Goal: Navigation & Orientation: Find specific page/section

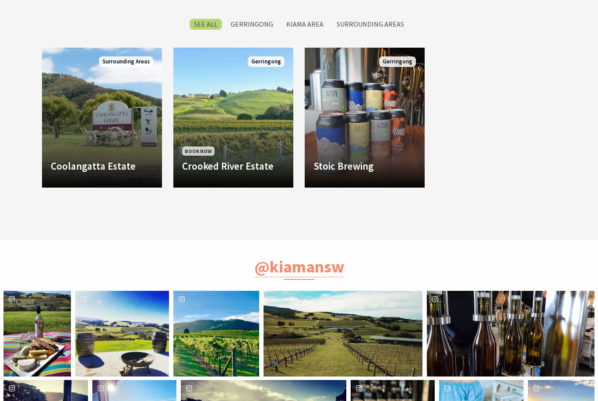
scroll to position [406, 0]
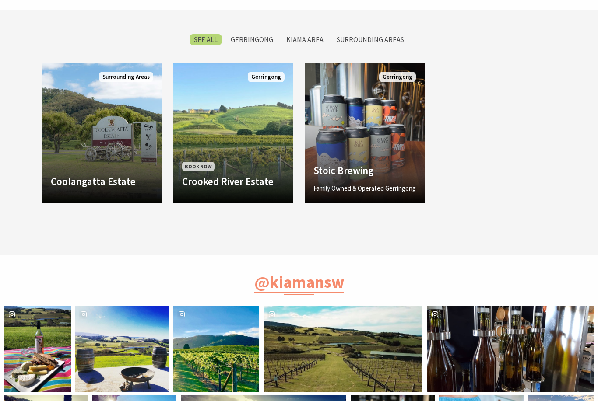
click at [368, 177] on h4 "Stoic Brewing" at bounding box center [364, 171] width 102 height 12
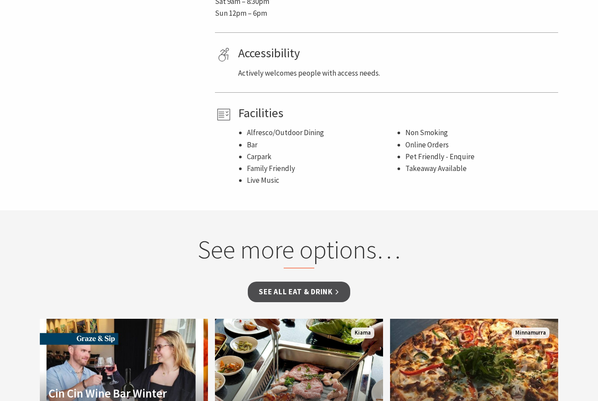
scroll to position [688, 0]
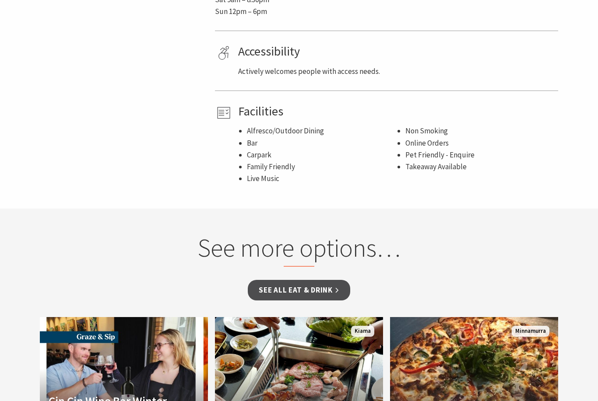
click at [339, 287] on link "See all Eat & Drink" at bounding box center [299, 290] width 102 height 21
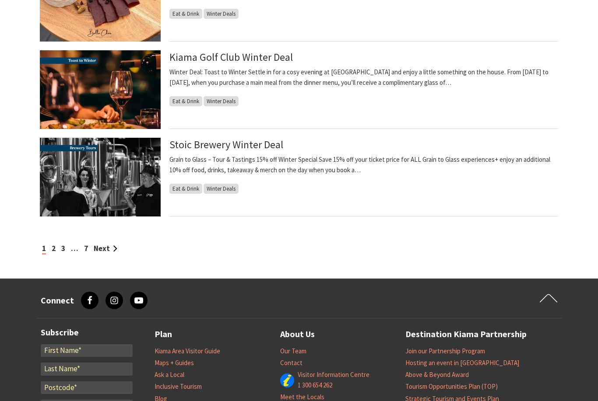
scroll to position [886, 0]
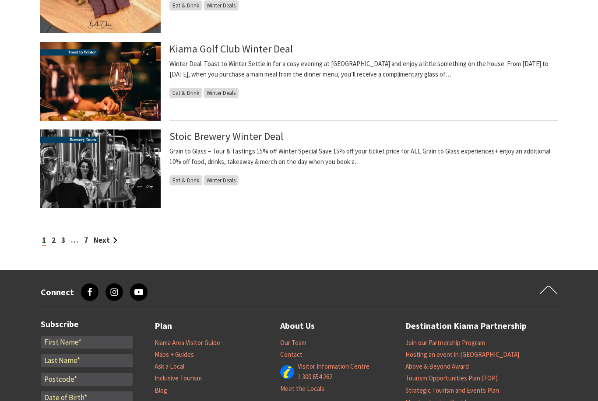
click at [115, 240] on link "Next" at bounding box center [106, 241] width 24 height 10
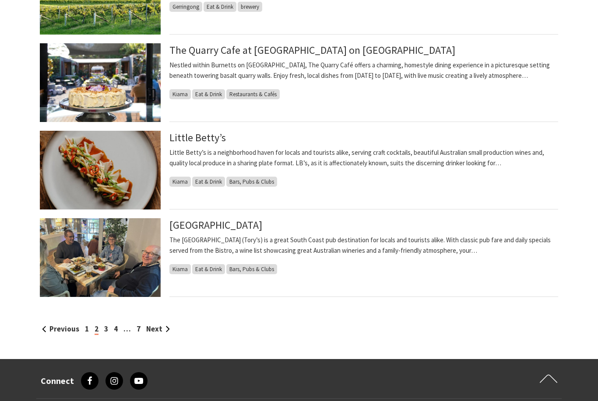
scroll to position [799, 0]
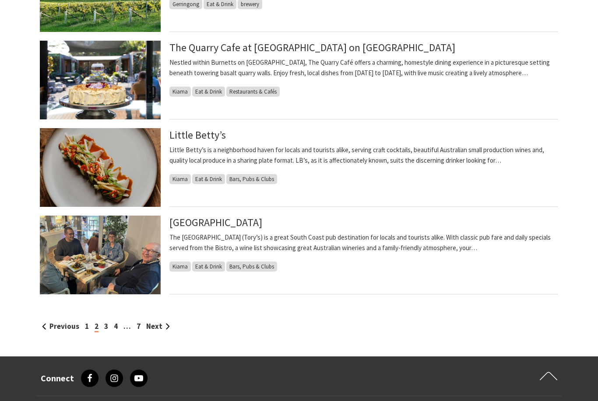
click at [165, 328] on link "Next" at bounding box center [158, 327] width 24 height 10
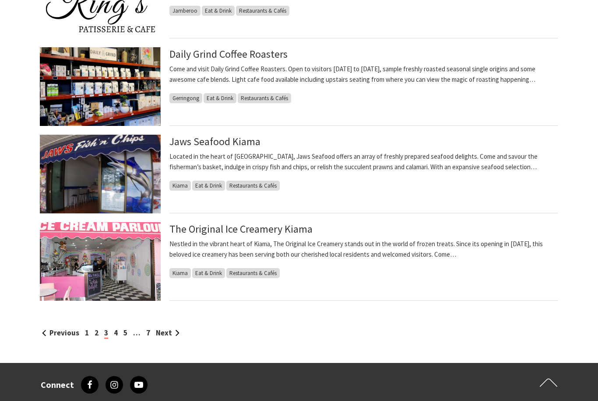
scroll to position [802, 0]
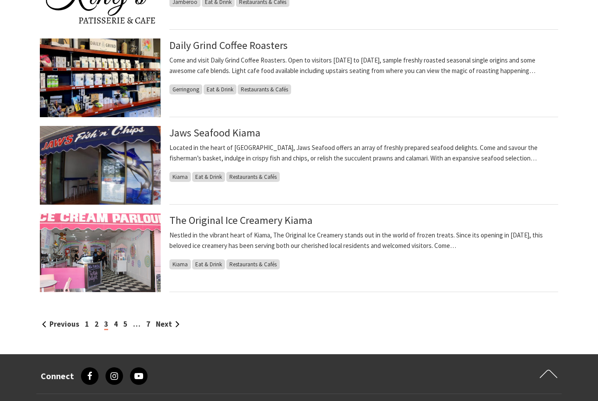
click at [173, 324] on link "Next" at bounding box center [168, 325] width 24 height 10
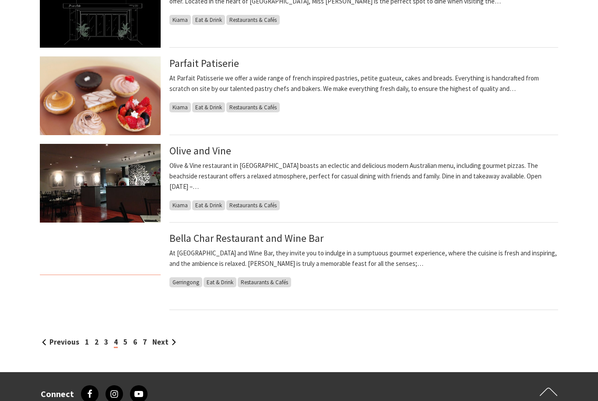
scroll to position [786, 0]
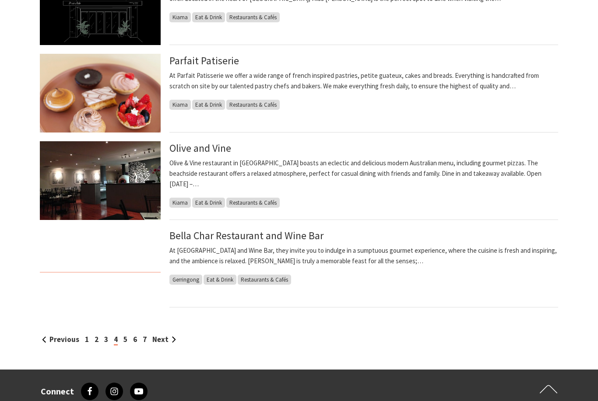
click at [169, 341] on link "Next" at bounding box center [164, 340] width 24 height 10
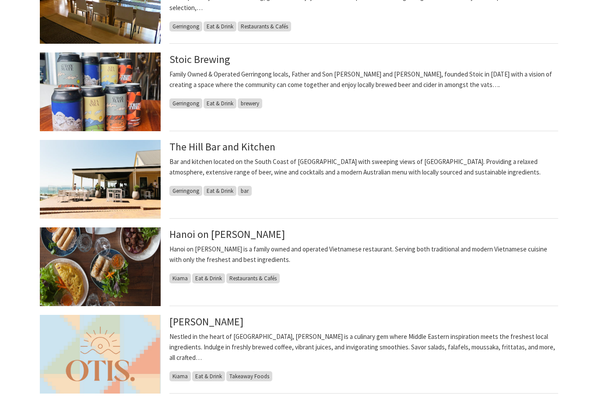
scroll to position [613, 0]
click at [237, 239] on link "Hanoi on [PERSON_NAME]" at bounding box center [227, 235] width 116 height 14
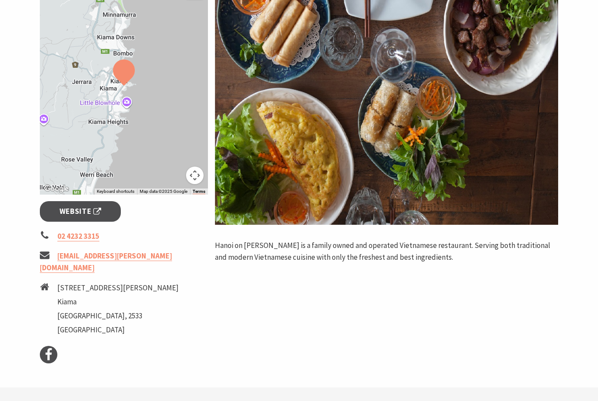
scroll to position [170, 0]
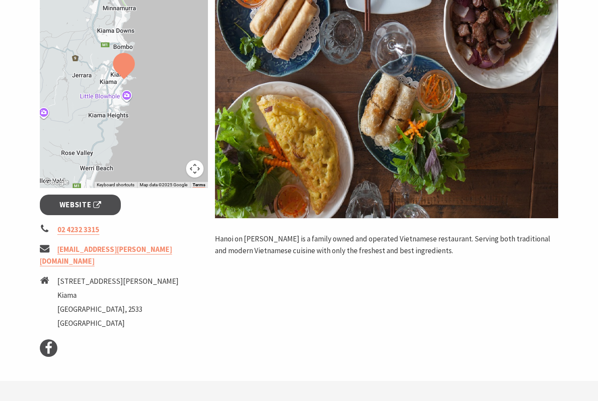
click at [94, 209] on span "Website" at bounding box center [81, 205] width 42 height 12
